Goal: Task Accomplishment & Management: Manage account settings

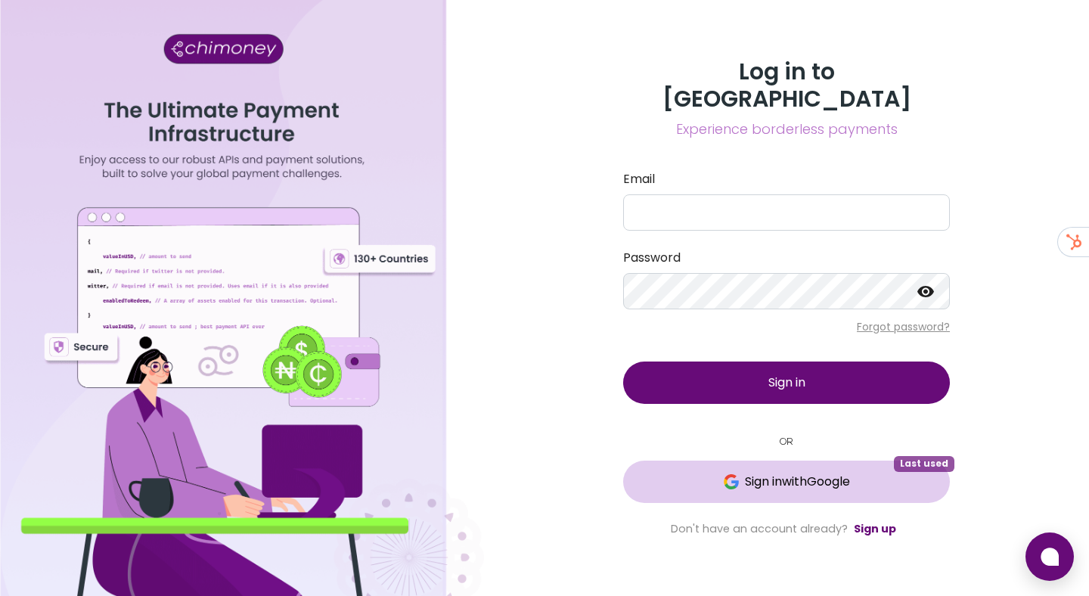
click at [801, 477] on button "Sign in with Google Last used" at bounding box center [786, 482] width 327 height 42
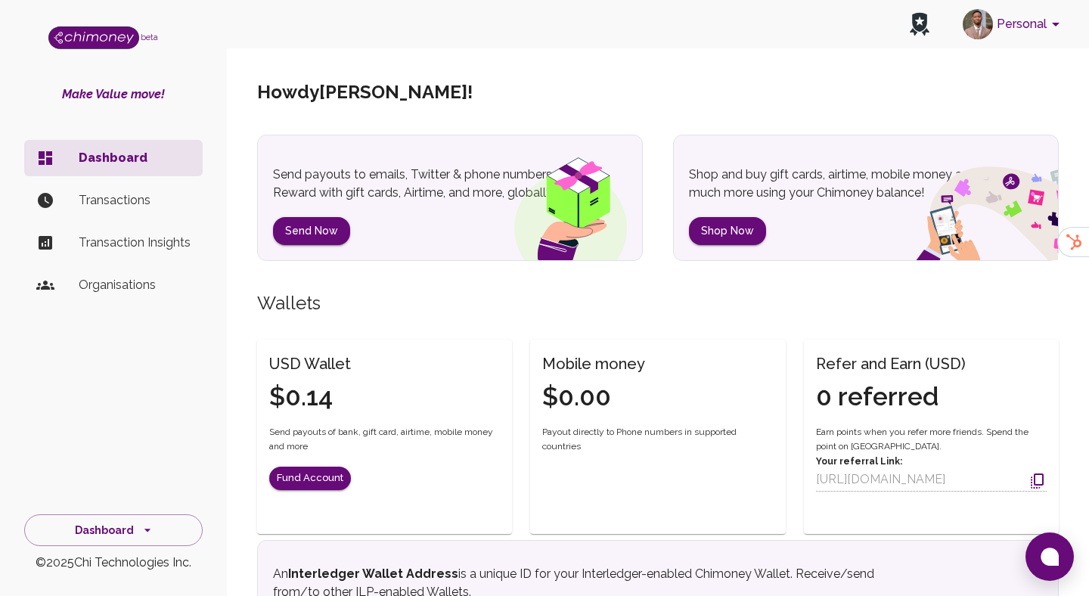
click at [1015, 34] on button "Personal" at bounding box center [1014, 24] width 114 height 39
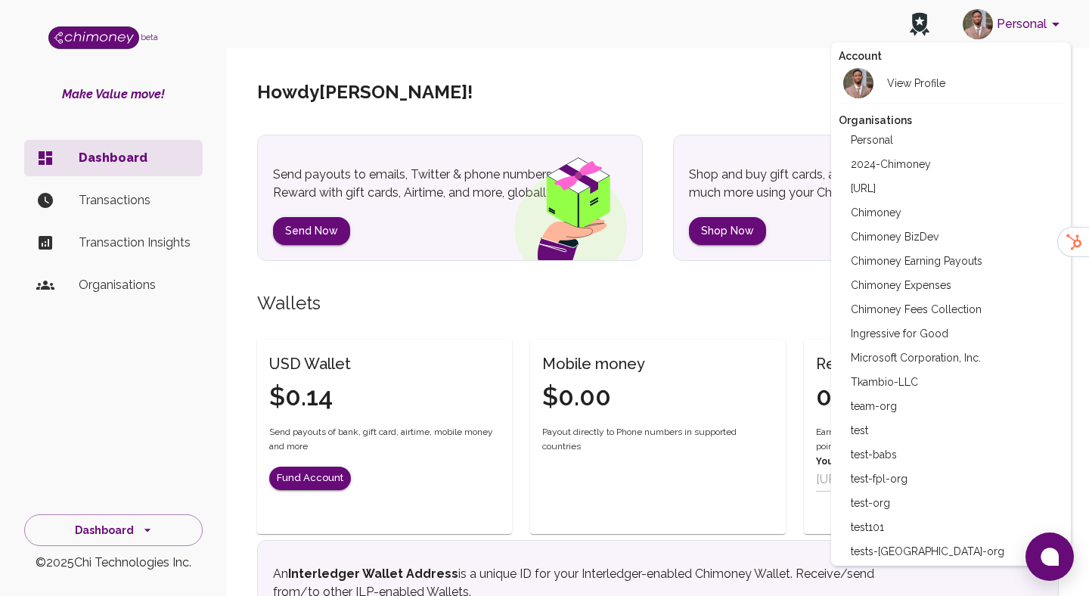
click at [891, 224] on li "Chimoney" at bounding box center [951, 212] width 225 height 24
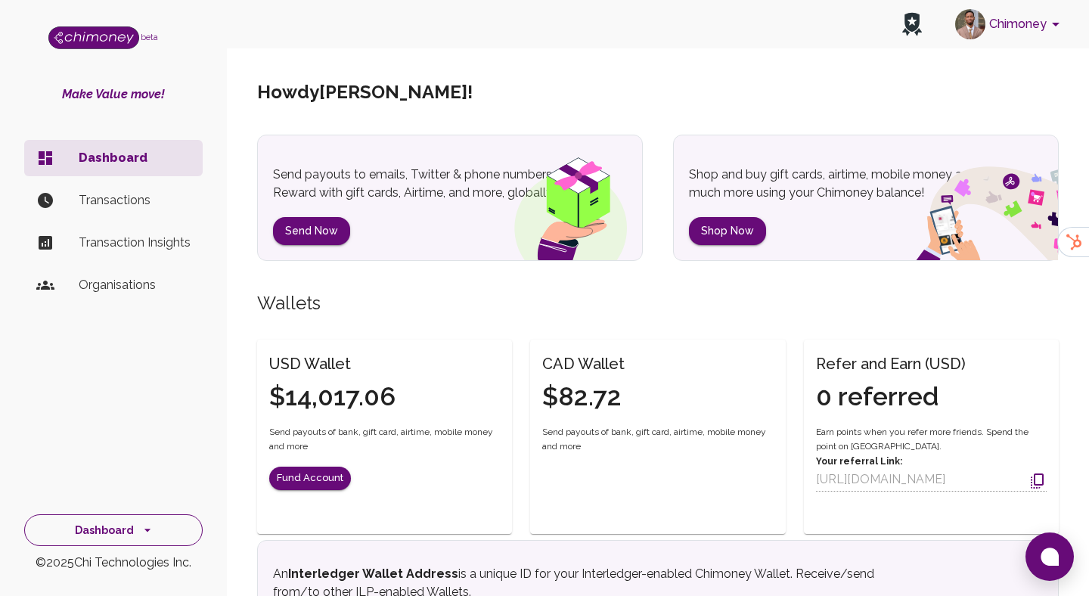
click at [151, 530] on icon "side nav" at bounding box center [147, 530] width 15 height 15
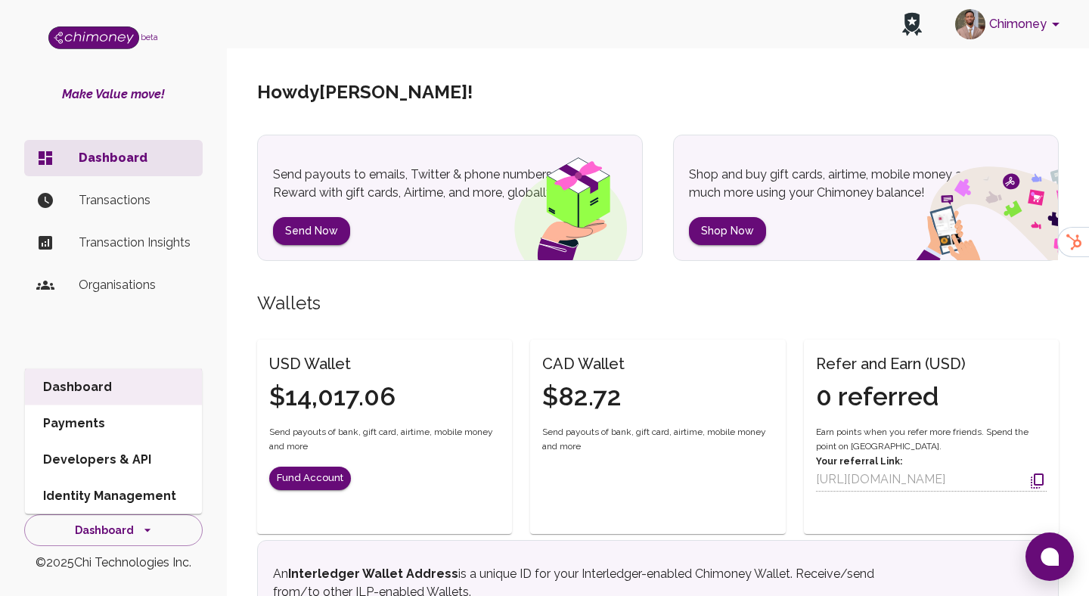
click at [135, 478] on li "Identity Management" at bounding box center [113, 496] width 177 height 36
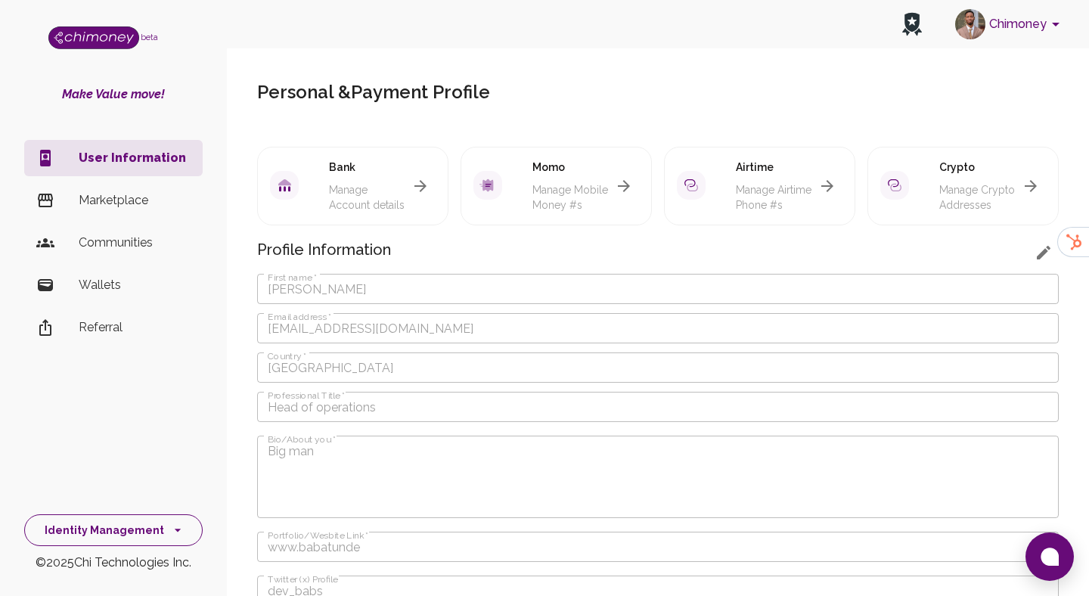
click at [129, 540] on button "Identity Management" at bounding box center [113, 530] width 179 height 33
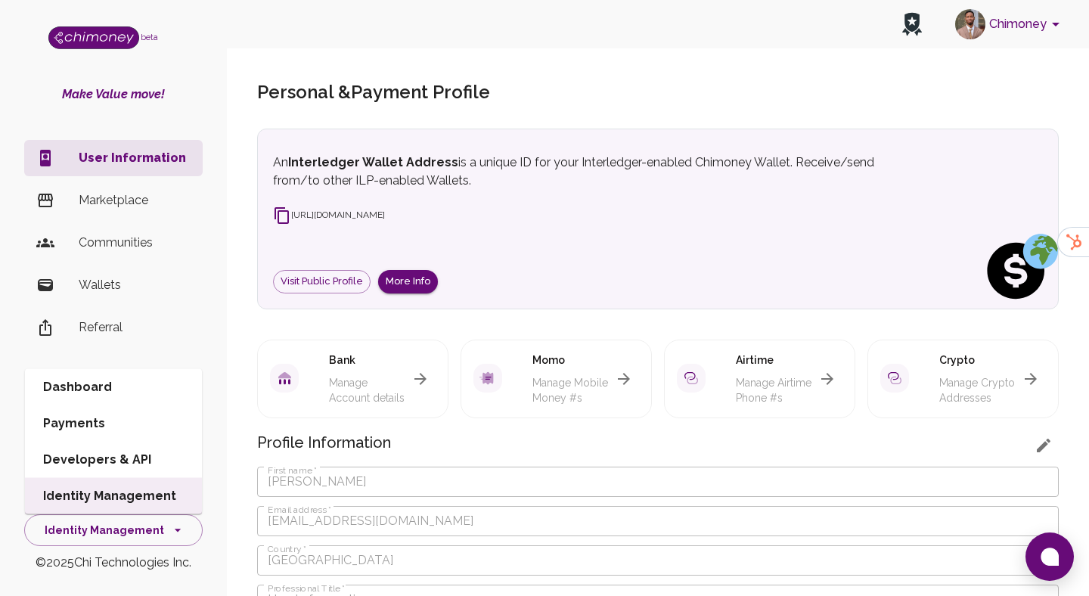
click at [154, 452] on li "Developers & API" at bounding box center [113, 460] width 177 height 36
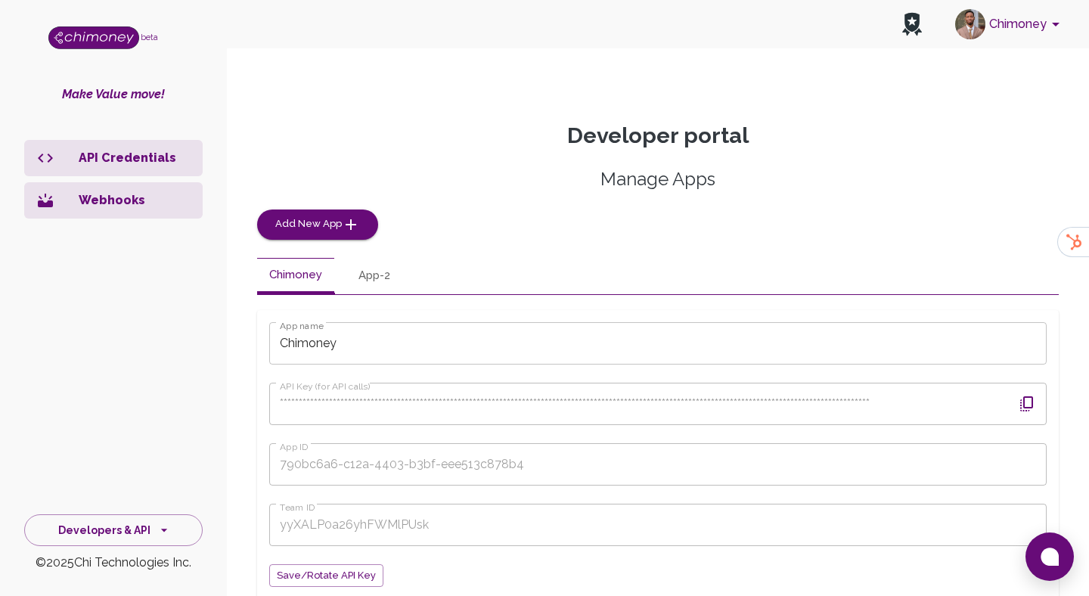
click at [1034, 403] on icon "button" at bounding box center [1027, 404] width 18 height 18
